Goal: Task Accomplishment & Management: Manage account settings

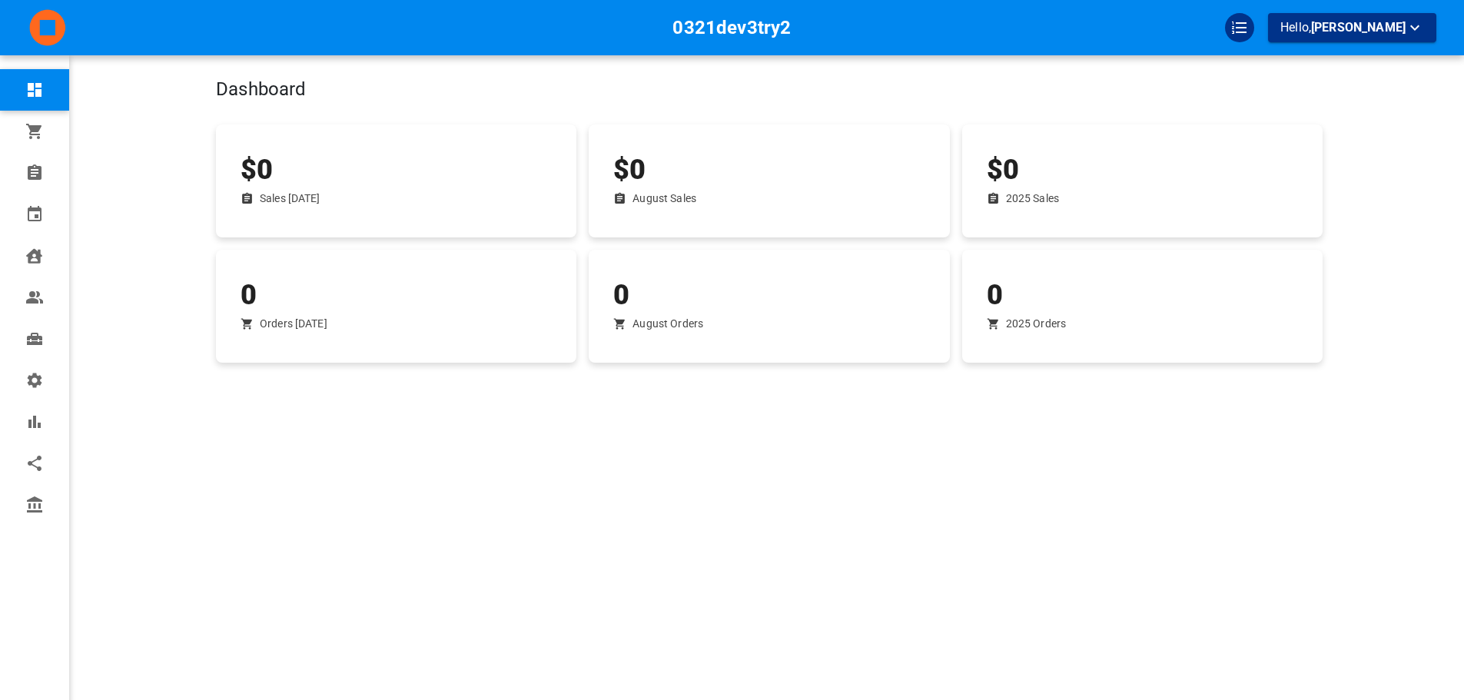
click at [983, 104] on div "Dashboard" at bounding box center [640, 63] width 973 height 92
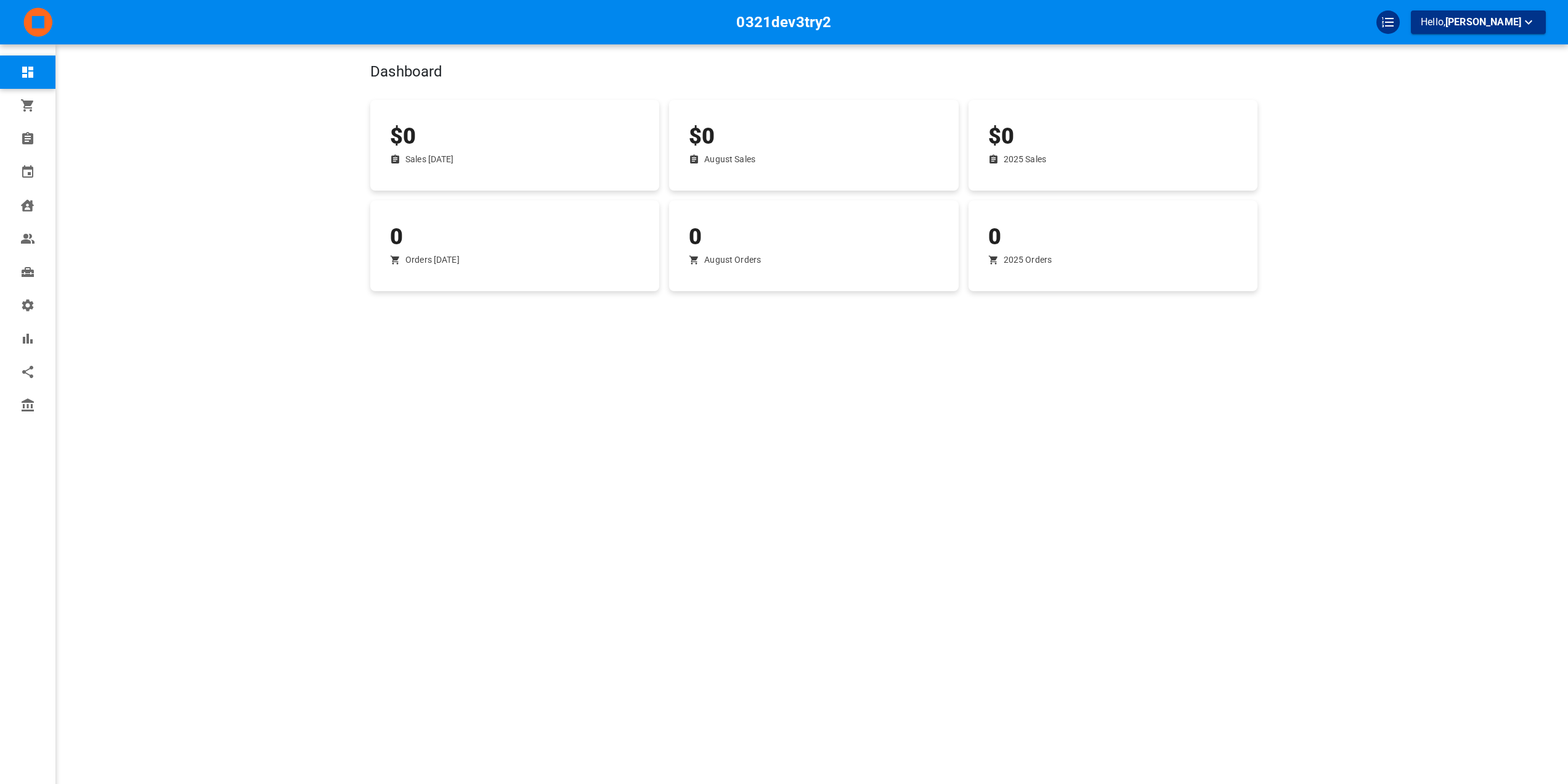
click at [1015, 71] on h4 "Dashboard" at bounding box center [736, 71] width 731 height 18
click at [1182, 20] on span "Omar Tahir" at bounding box center [1484, 22] width 76 height 12
click at [1182, 116] on li "Logout" at bounding box center [1496, 116] width 124 height 22
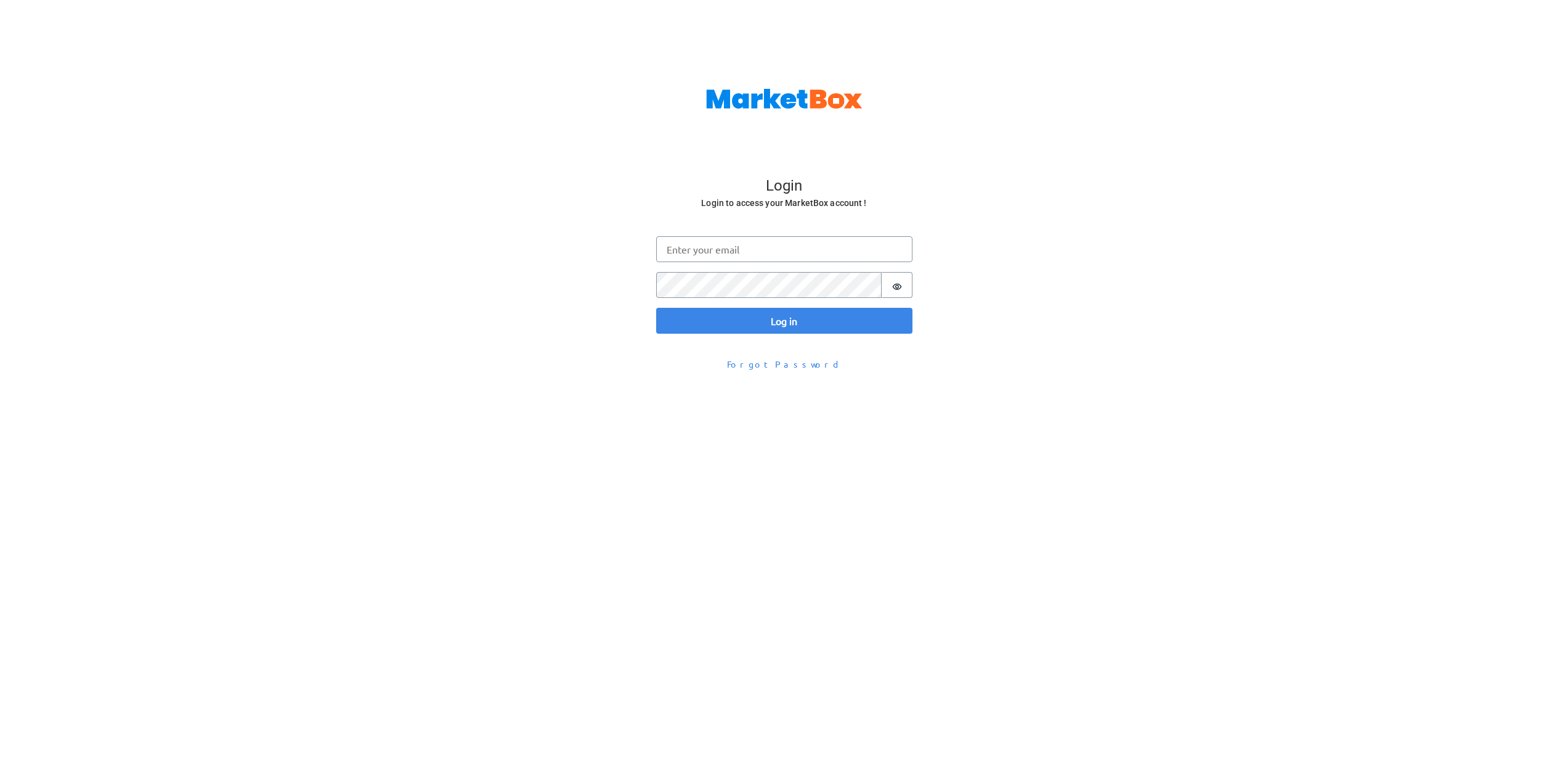
click at [717, 305] on div "Log in Email Password Password is hidden Log in" at bounding box center [784, 284] width 257 height 97
click at [695, 254] on input "[EMAIL_ADDRESS][DOMAIN_NAME]" at bounding box center [784, 249] width 257 height 26
click at [687, 251] on input "[EMAIL_ADDRESS][DOMAIN_NAME]" at bounding box center [784, 249] width 257 height 26
type input "[PERSON_NAME][EMAIL_ADDRESS][DOMAIN_NAME]"
click at [656, 307] on button "Log in" at bounding box center [784, 320] width 257 height 26
